Goal: Information Seeking & Learning: Learn about a topic

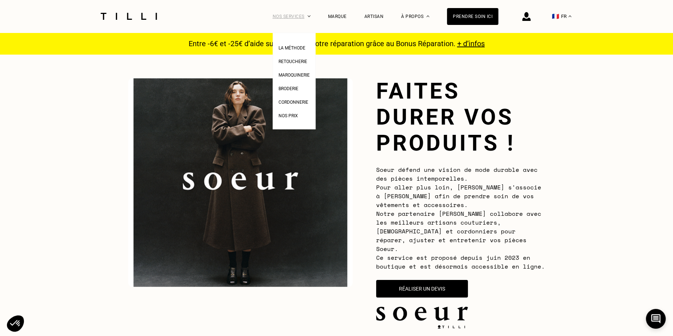
click at [295, 15] on div "Nos services" at bounding box center [292, 16] width 38 height 33
click at [284, 117] on span "Nos prix" at bounding box center [287, 115] width 19 height 5
select select "FR"
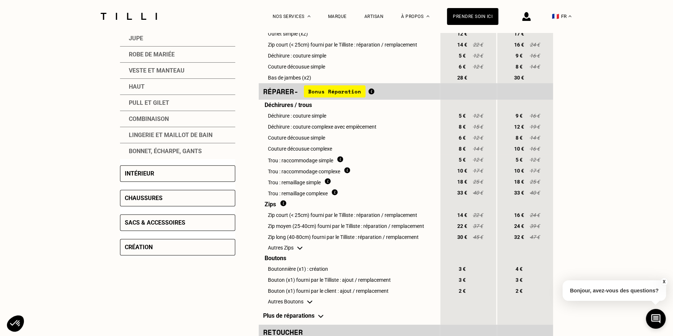
scroll to position [219, 0]
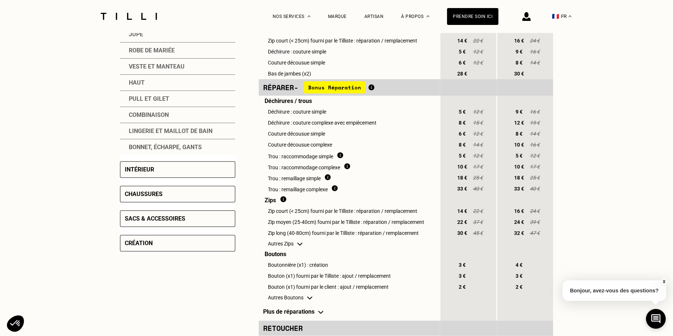
click at [149, 169] on div "Intérieur" at bounding box center [139, 169] width 29 height 7
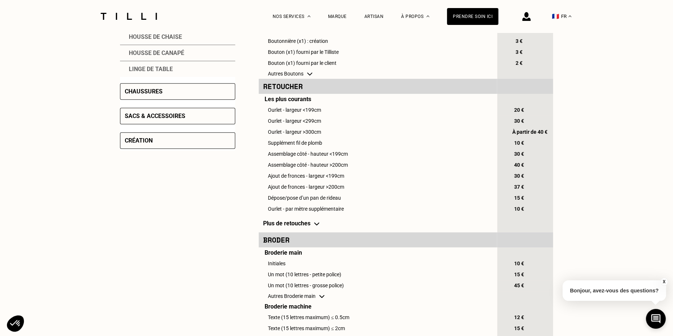
scroll to position [263, 0]
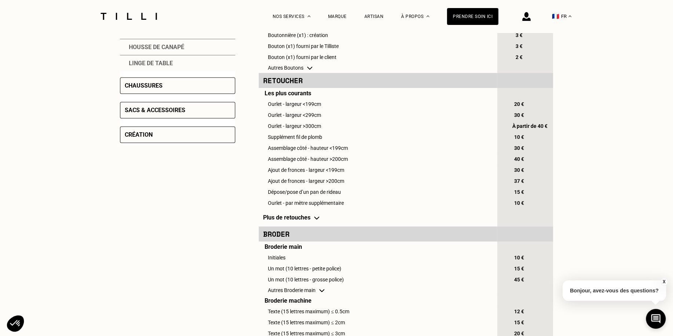
click at [287, 219] on td "Plus de retouches" at bounding box center [377, 218] width 237 height 18
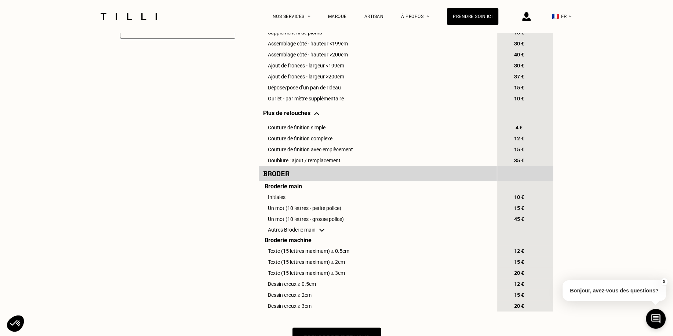
scroll to position [401, 0]
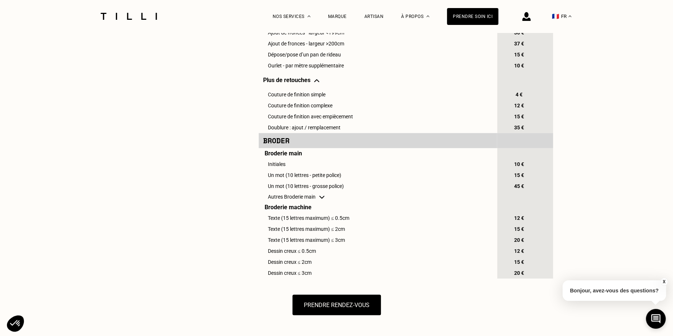
click at [318, 202] on td "Autres Broderie main" at bounding box center [377, 197] width 237 height 10
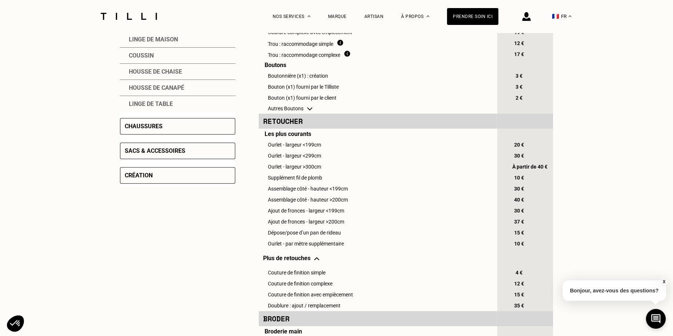
scroll to position [215, 0]
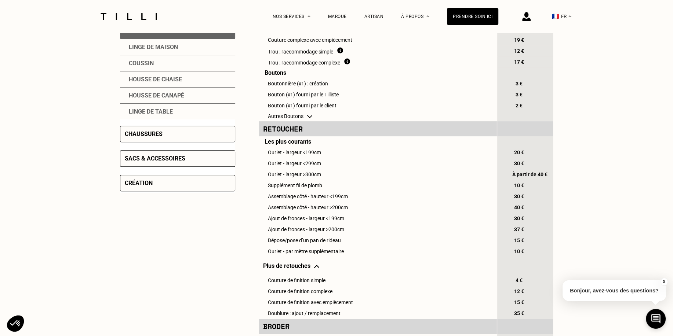
click at [301, 117] on td "Autres Boutons" at bounding box center [377, 116] width 237 height 10
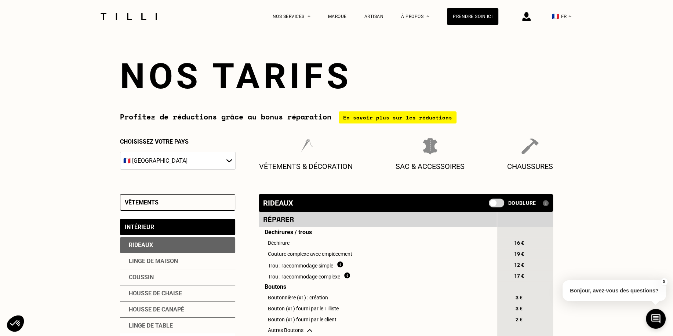
scroll to position [0, 0]
